Goal: Information Seeking & Learning: Check status

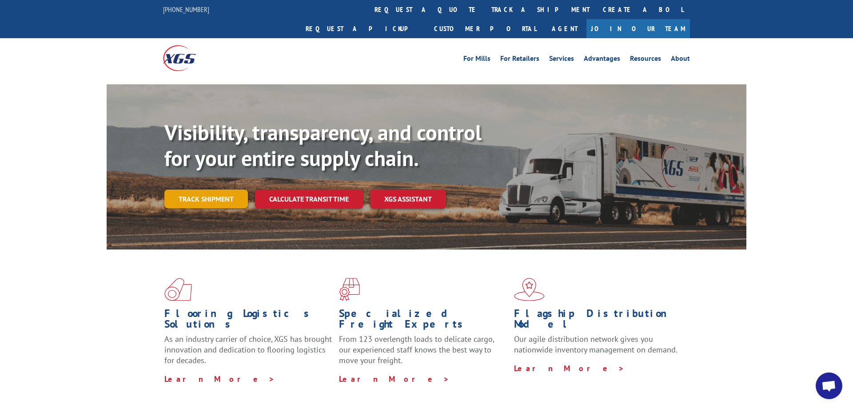
click at [202, 190] on link "Track shipment" at bounding box center [206, 199] width 84 height 19
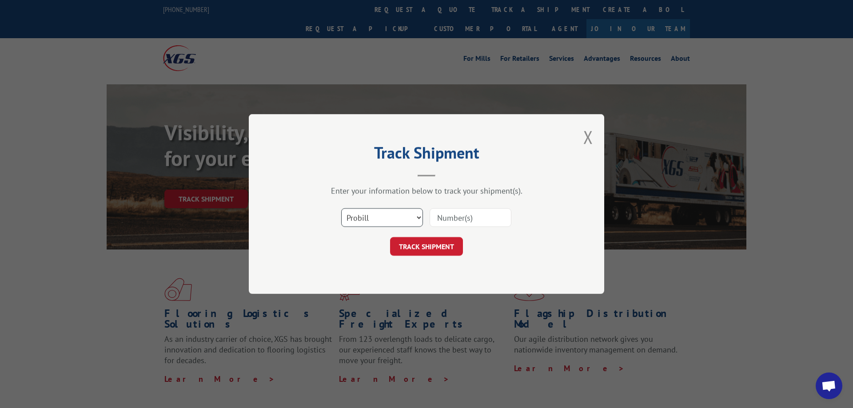
click at [341, 208] on select "Select category... Probill BOL PO" at bounding box center [382, 217] width 82 height 19
click option "Probill" at bounding box center [0, 0] width 0 height 0
click at [366, 261] on div "Track Shipment Enter your information below to track your shipment(s). Select c…" at bounding box center [426, 204] width 355 height 180
click at [341, 208] on select "Select category... Probill BOL PO" at bounding box center [382, 217] width 82 height 19
select select "bol"
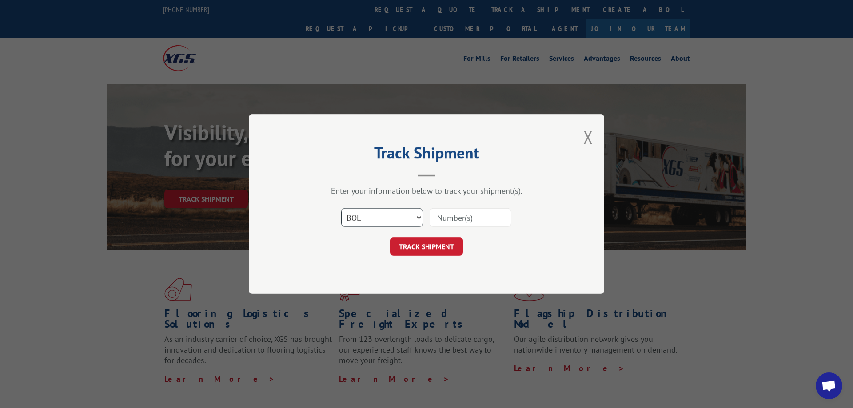
click option "BOL" at bounding box center [0, 0] width 0 height 0
click at [460, 221] on input at bounding box center [471, 217] width 82 height 19
type input "6044099"
click at [433, 252] on button "TRACK SHIPMENT" at bounding box center [426, 246] width 73 height 19
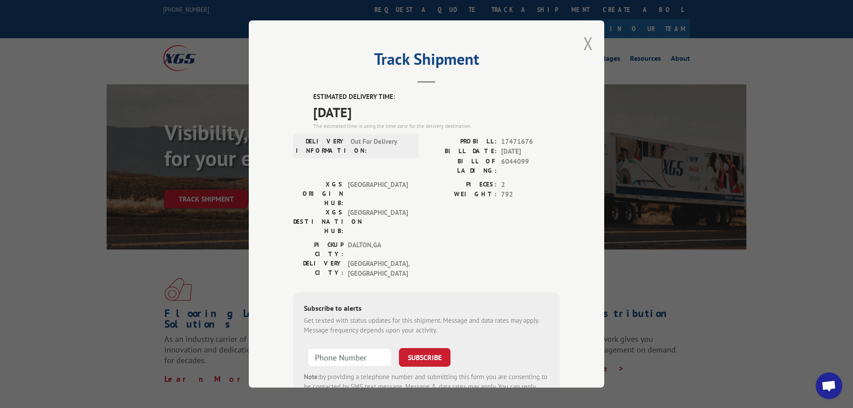
click at [591, 41] on button "Close modal" at bounding box center [588, 44] width 10 height 24
